Goal: Task Accomplishment & Management: Manage account settings

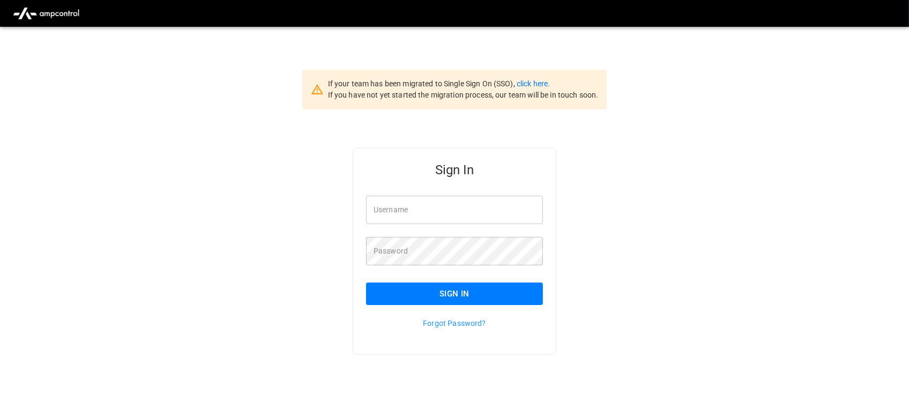
type input "**********"
click at [468, 215] on input "**********" at bounding box center [454, 210] width 177 height 28
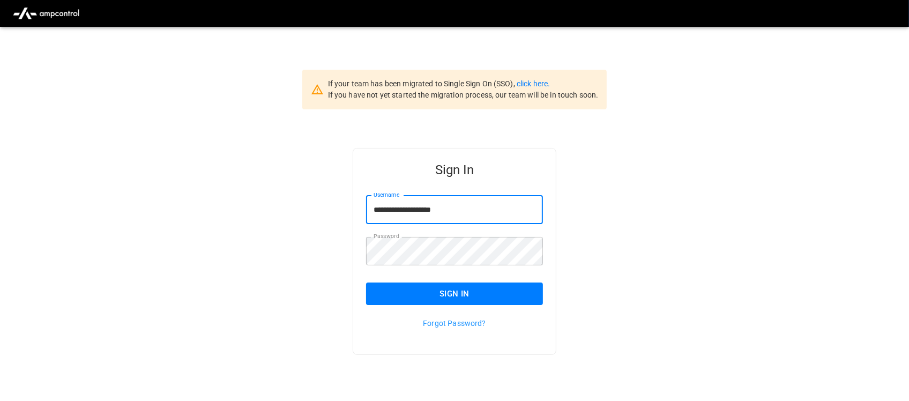
click at [466, 291] on button "Sign In" at bounding box center [454, 293] width 177 height 23
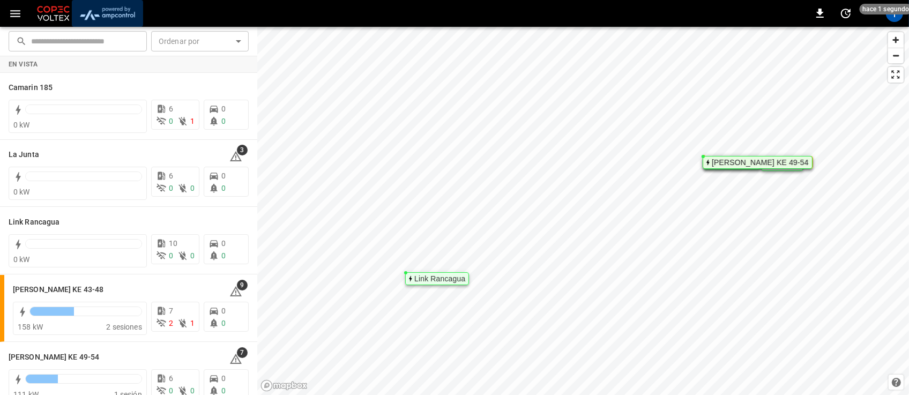
click at [111, 9] on img "menu" at bounding box center [107, 13] width 63 height 20
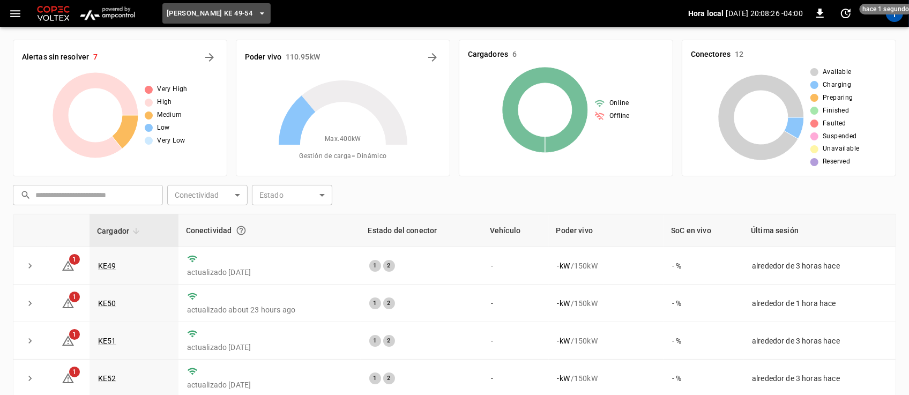
click at [232, 14] on span "[PERSON_NAME] KE 49-54" at bounding box center [210, 14] width 86 height 12
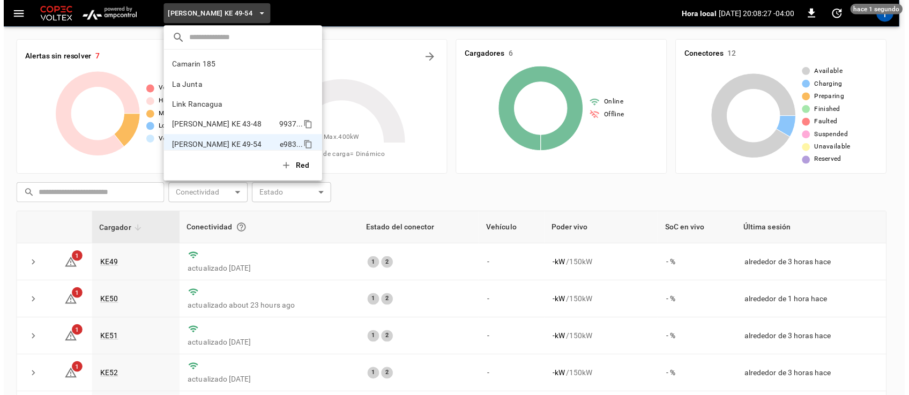
scroll to position [9, 0]
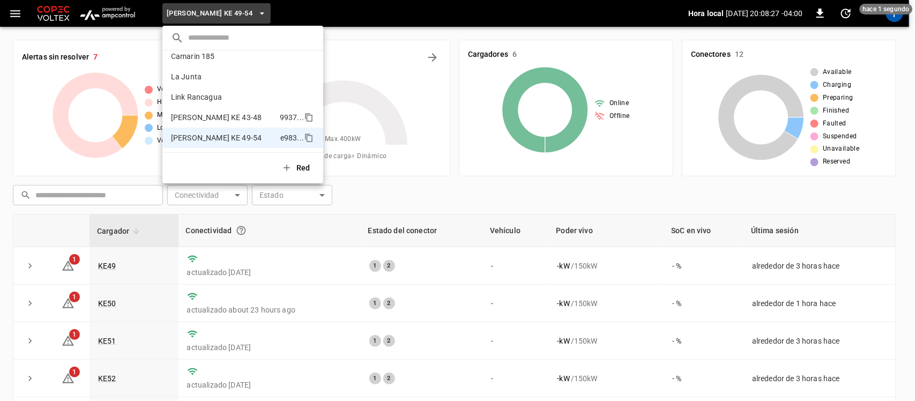
click at [218, 114] on p "[PERSON_NAME] KE 43-48" at bounding box center [216, 117] width 91 height 11
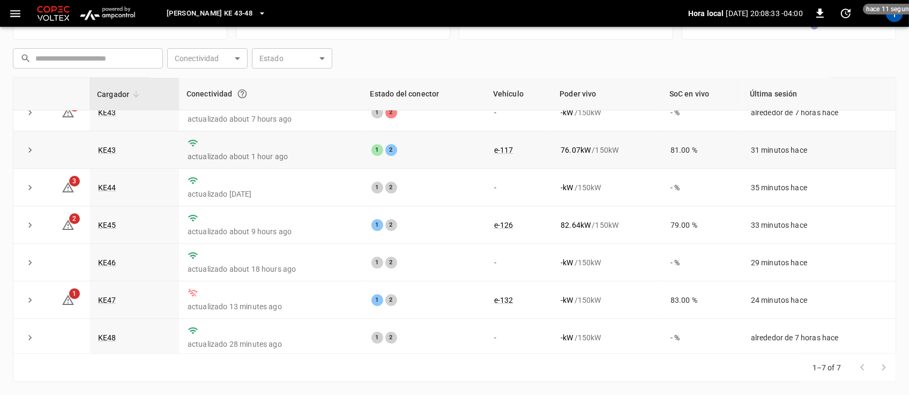
scroll to position [0, 0]
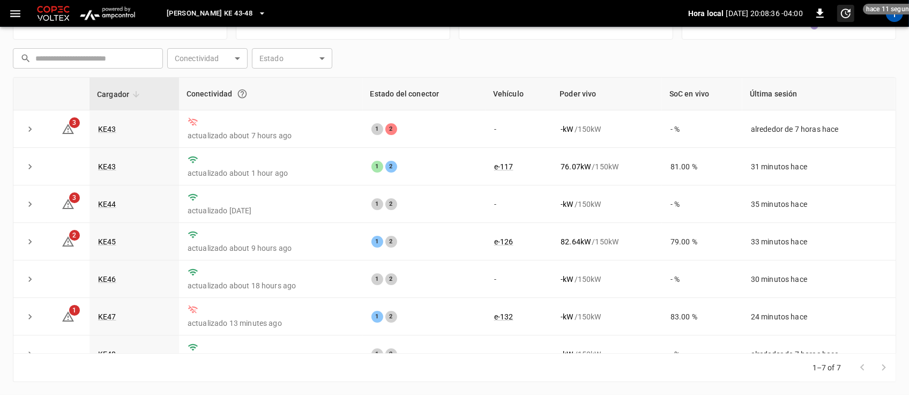
click at [895, 11] on span "hace 11 segundos" at bounding box center [893, 9] width 60 height 11
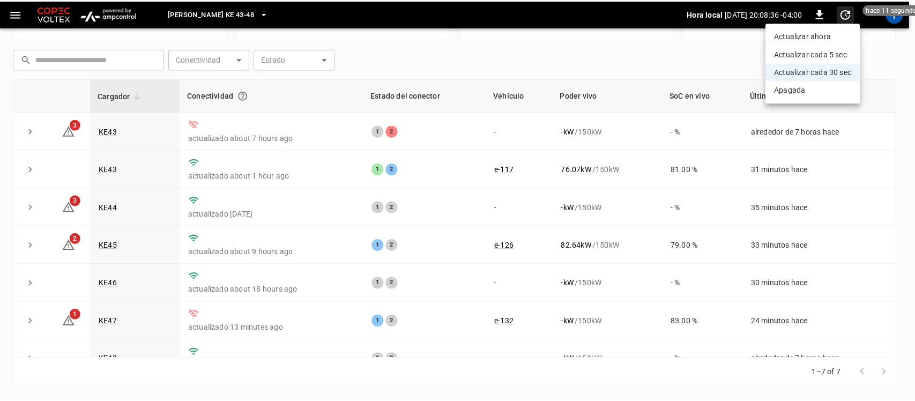
scroll to position [135, 0]
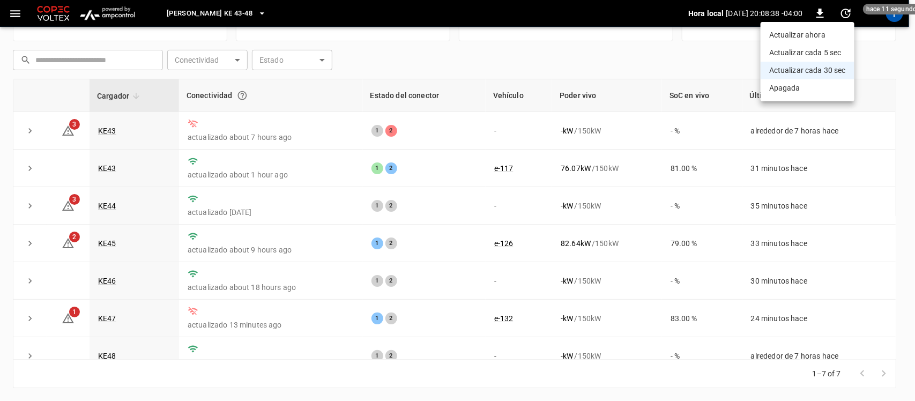
click at [892, 14] on div at bounding box center [457, 200] width 915 height 401
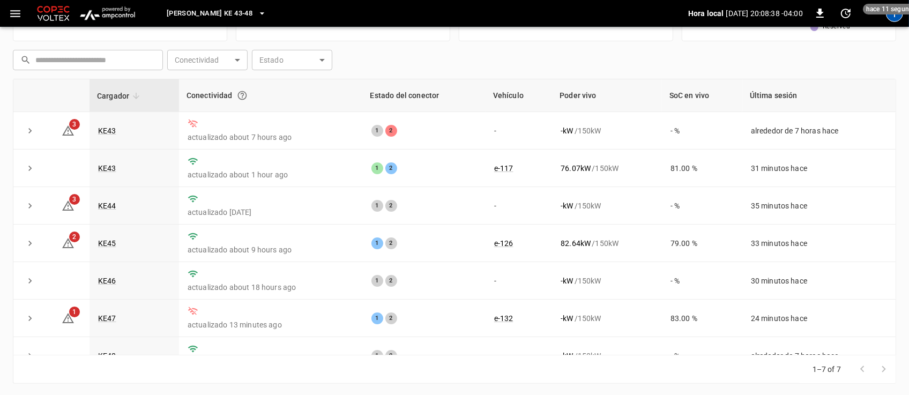
click at [898, 17] on div "T" at bounding box center [894, 13] width 17 height 17
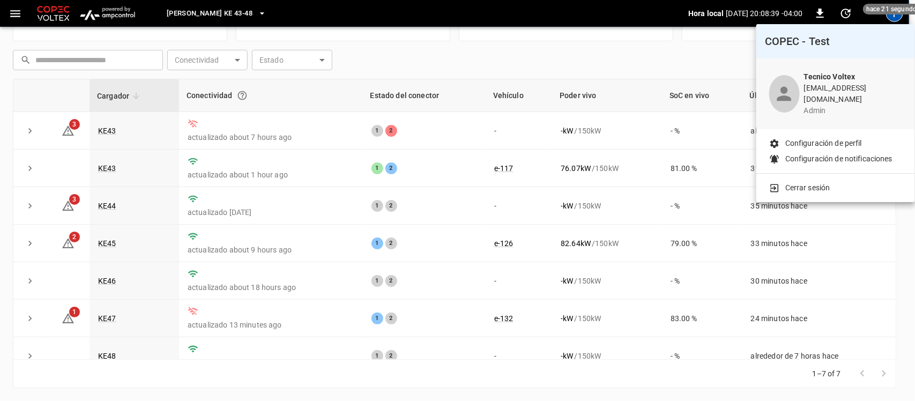
click at [836, 183] on li "Cerrar sesión" at bounding box center [835, 187] width 133 height 11
